Goal: Find specific page/section: Find specific page/section

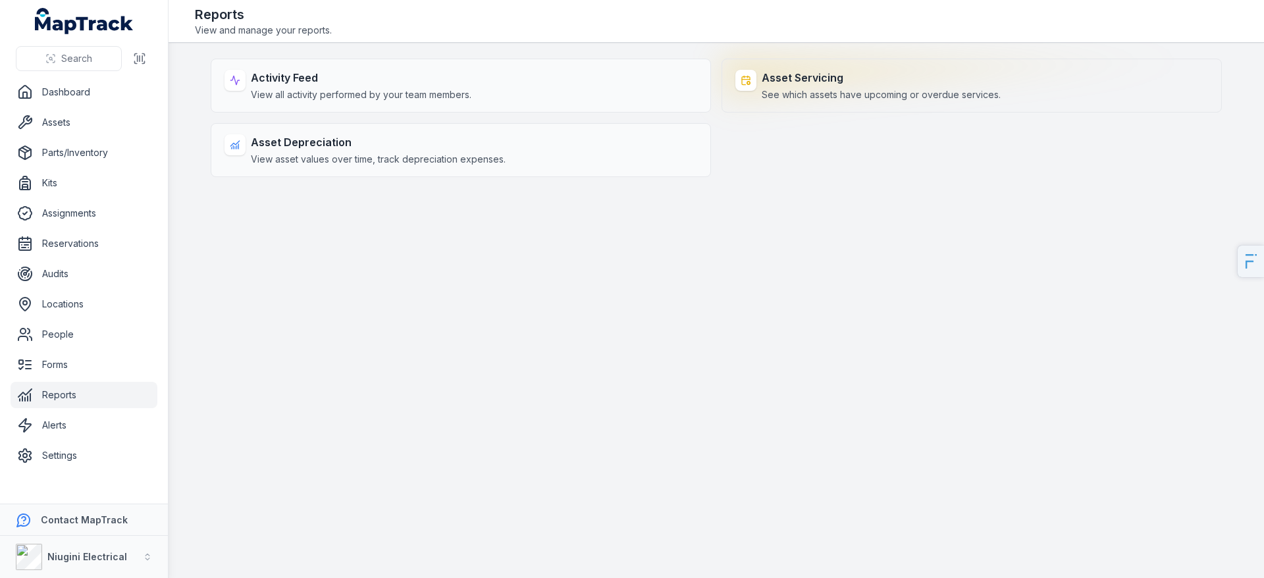
click at [789, 84] on strong "Asset Servicing" at bounding box center [881, 78] width 239 height 16
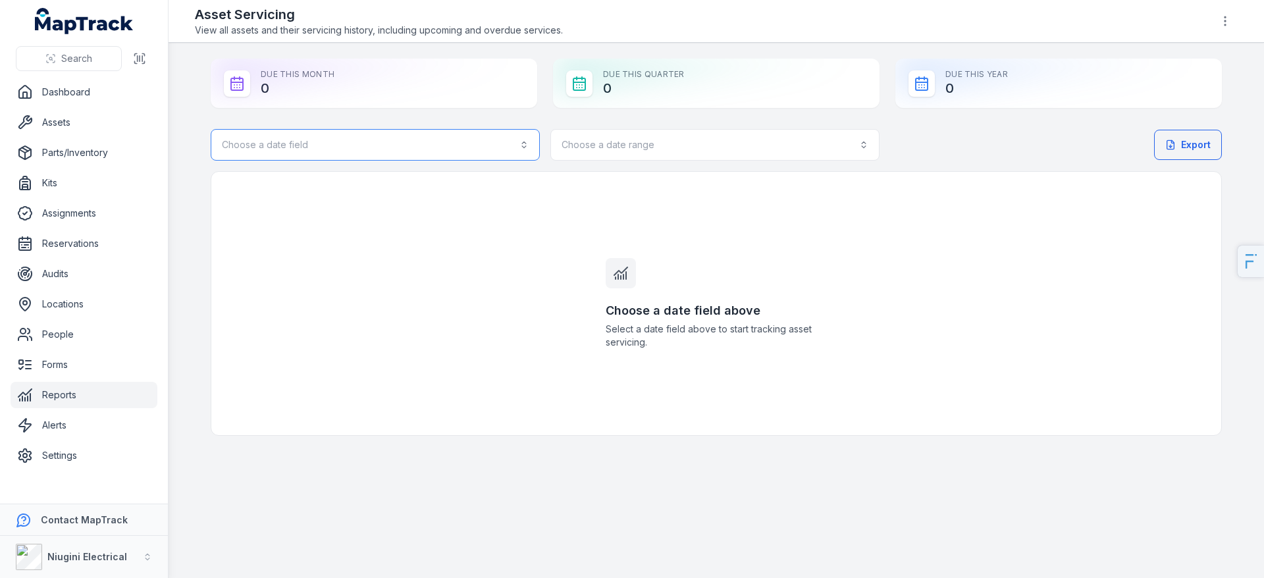
click at [340, 151] on button "Choose a date field" at bounding box center [375, 145] width 329 height 32
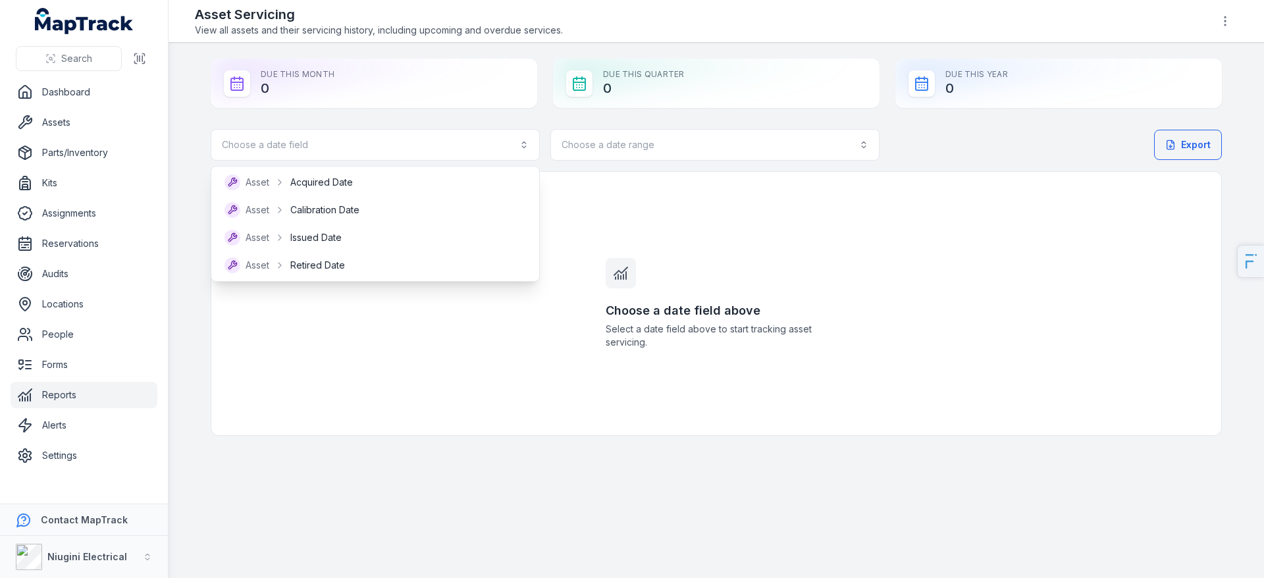
click at [339, 367] on div "Choose a date field Choose a date range Export Choose a date field above Select…" at bounding box center [716, 282] width 1011 height 307
